Goal: Obtain resource: Obtain resource

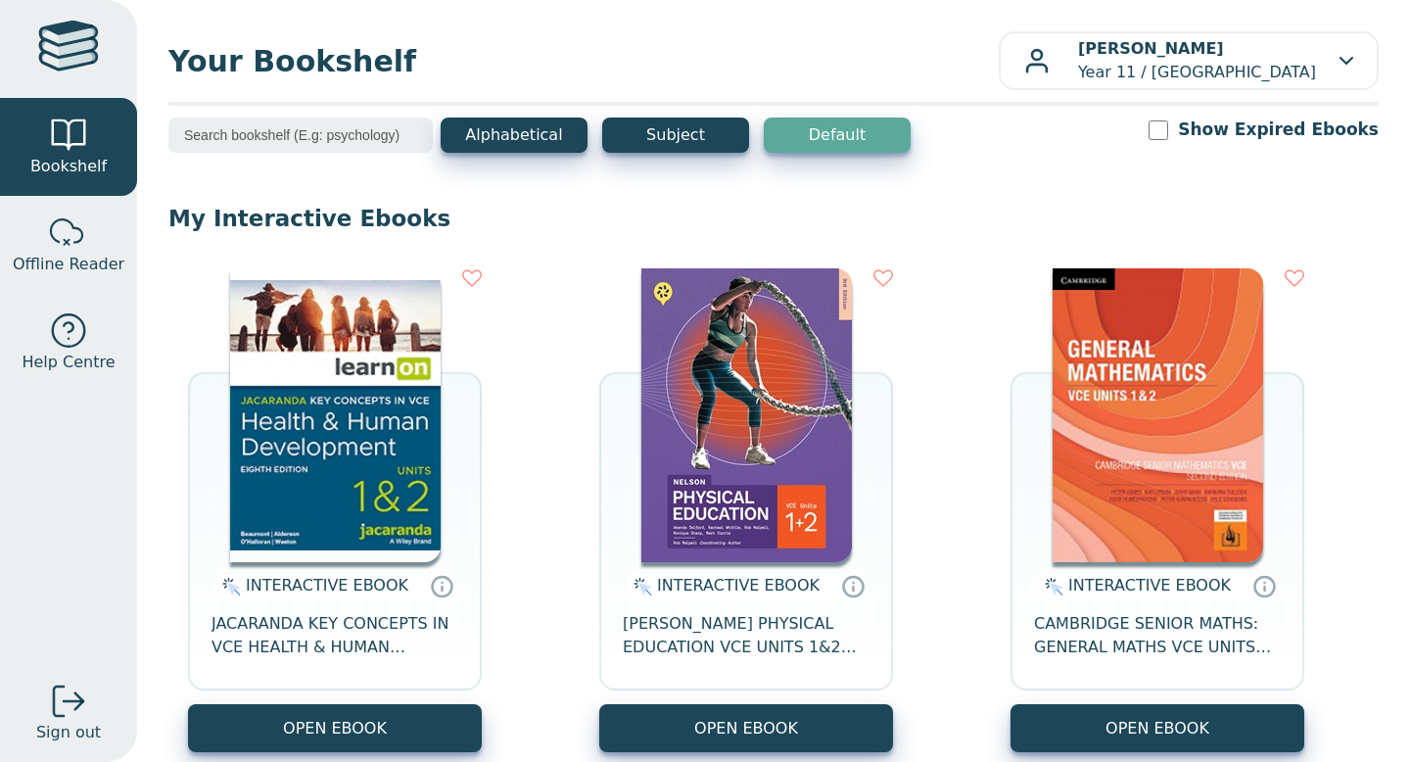
click at [323, 392] on img at bounding box center [335, 415] width 210 height 294
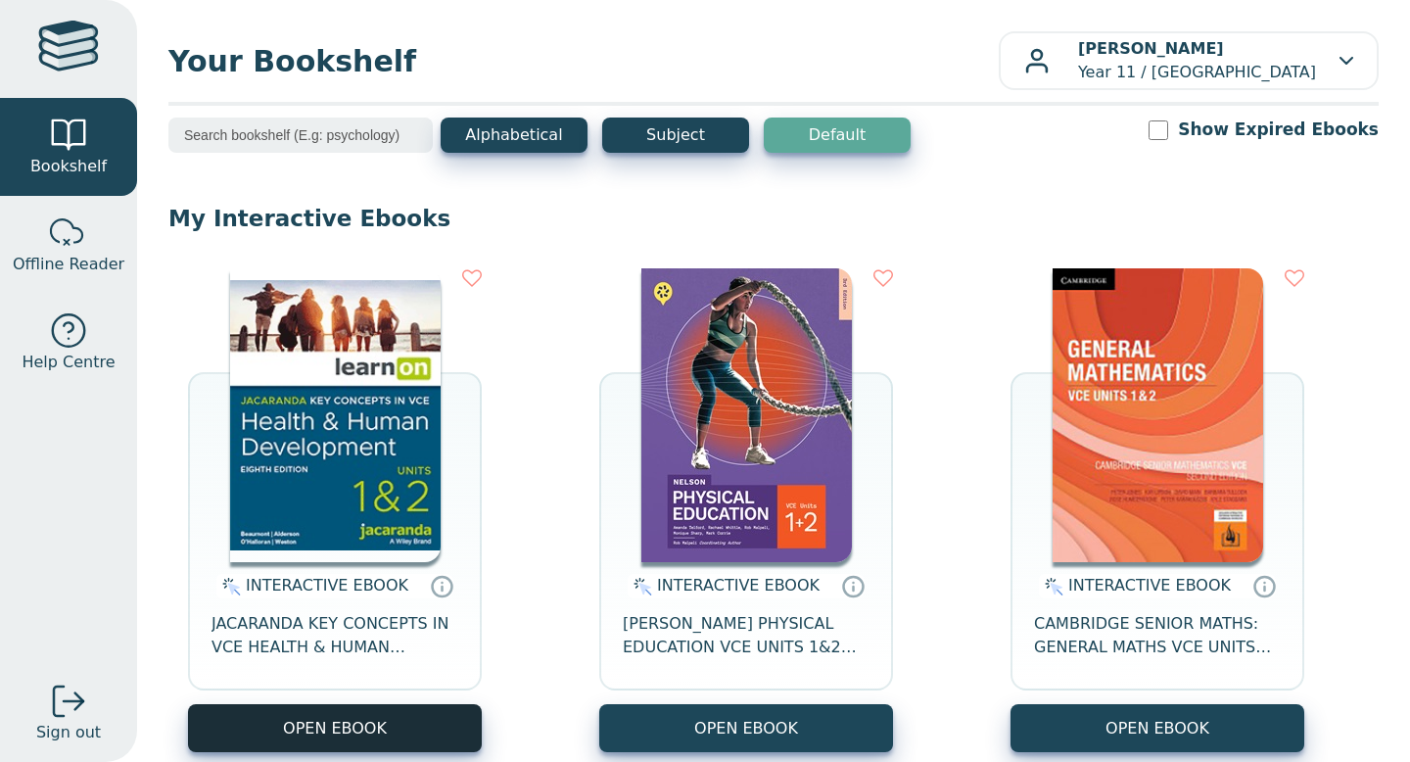
click at [390, 725] on button "OPEN EBOOK" at bounding box center [335, 728] width 294 height 48
